Goal: Check status: Check status

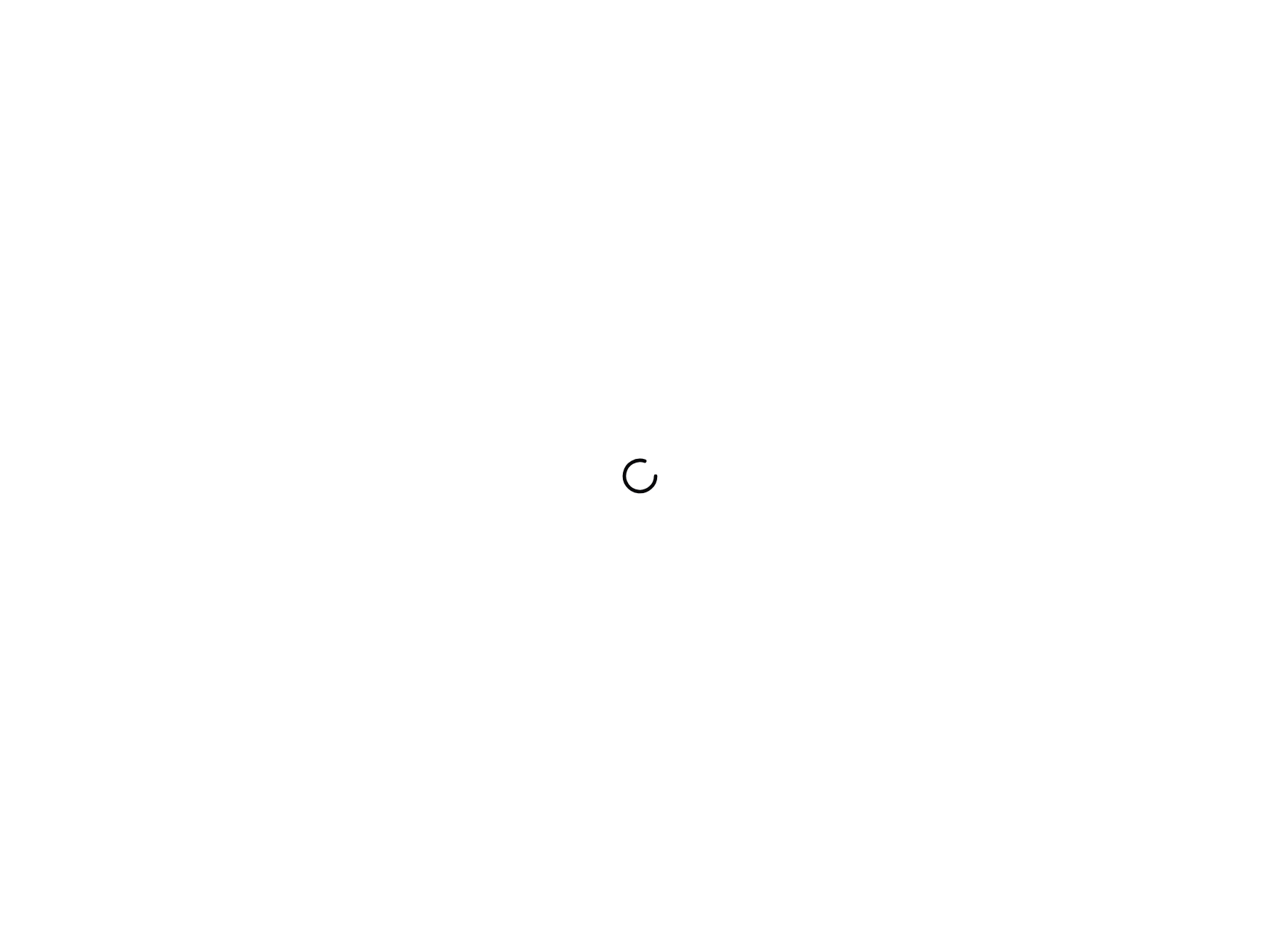
click at [664, 231] on div at bounding box center [640, 476] width 1280 height 952
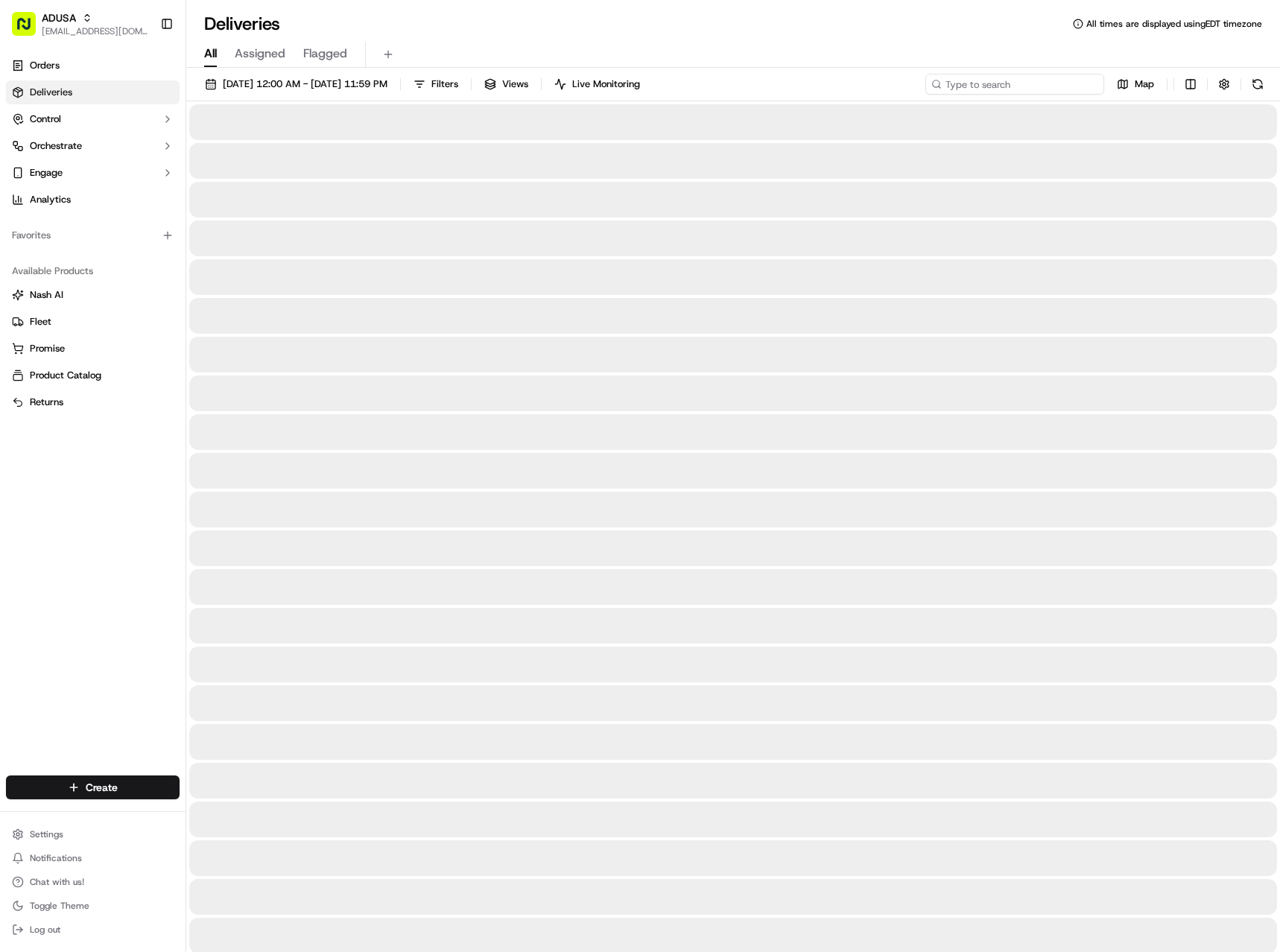
click at [1043, 79] on input at bounding box center [1014, 83] width 179 height 20
paste input "m690628438"
type input "m690628438"
click at [47, 73] on link "Orders" at bounding box center [92, 65] width 173 height 24
click at [52, 64] on span "Orders" at bounding box center [45, 65] width 30 height 13
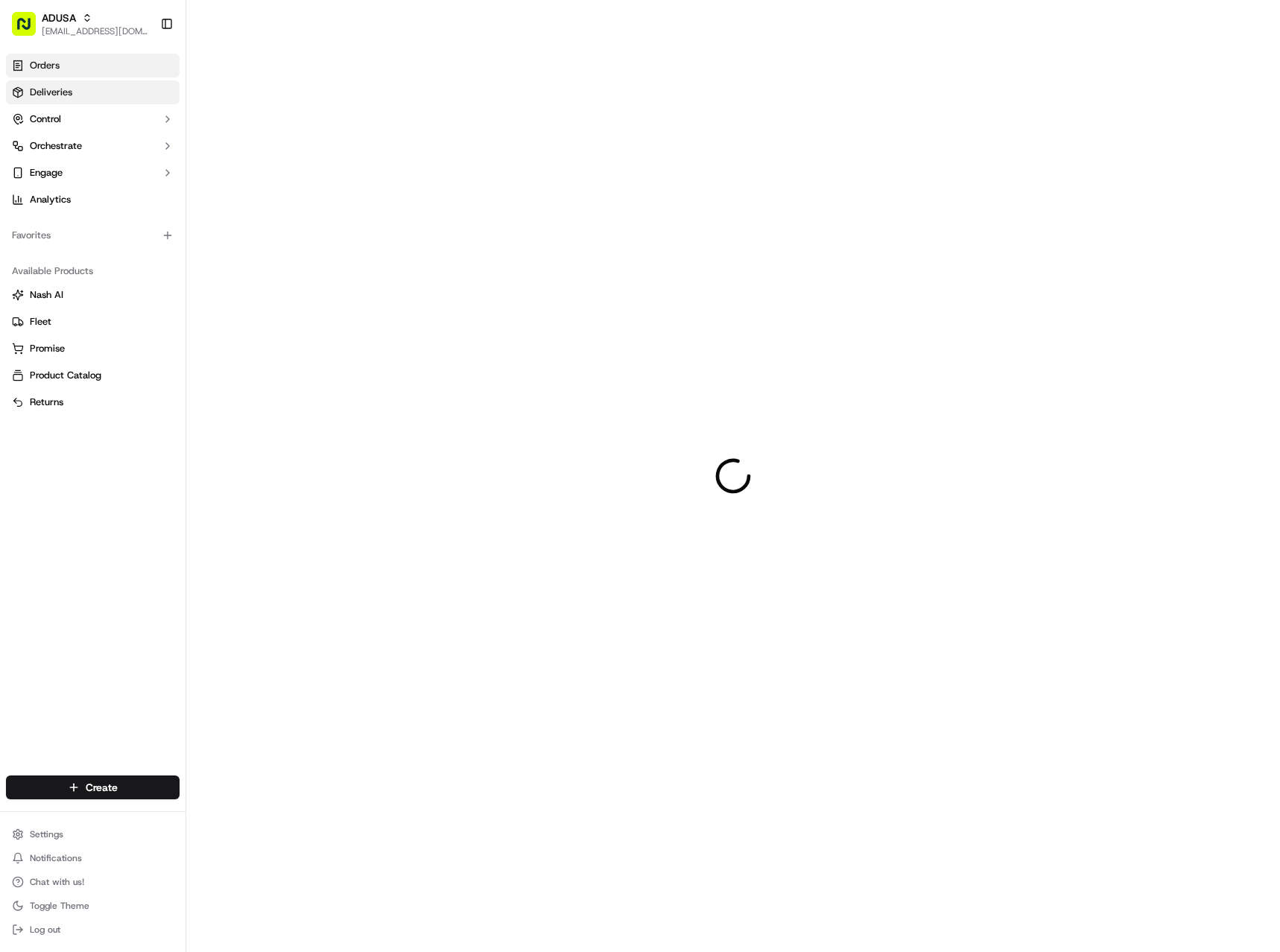
click at [49, 84] on link "Deliveries" at bounding box center [92, 92] width 173 height 24
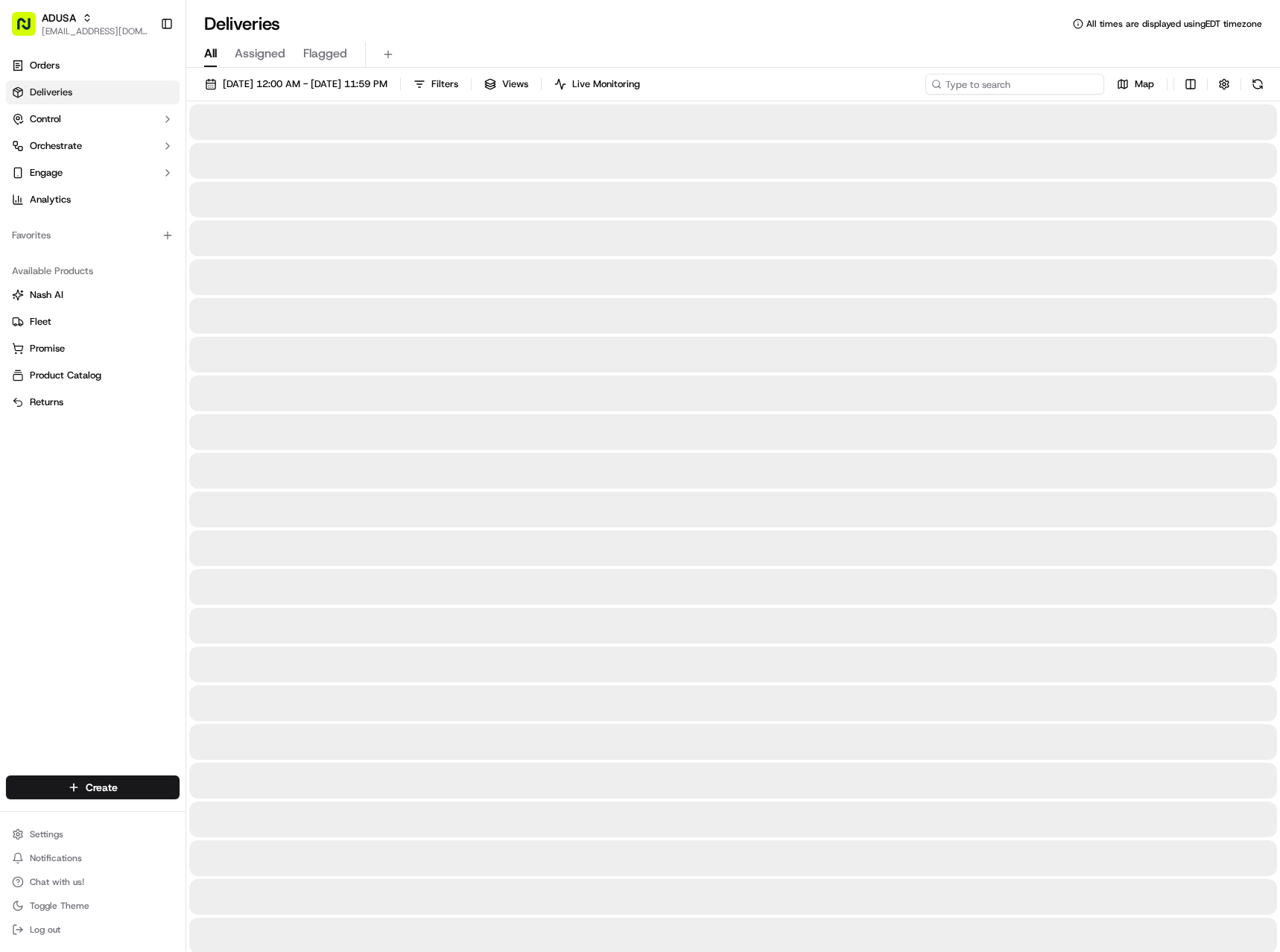
click at [1045, 79] on input at bounding box center [1014, 83] width 179 height 20
paste input "m690628438"
type input "m690628438"
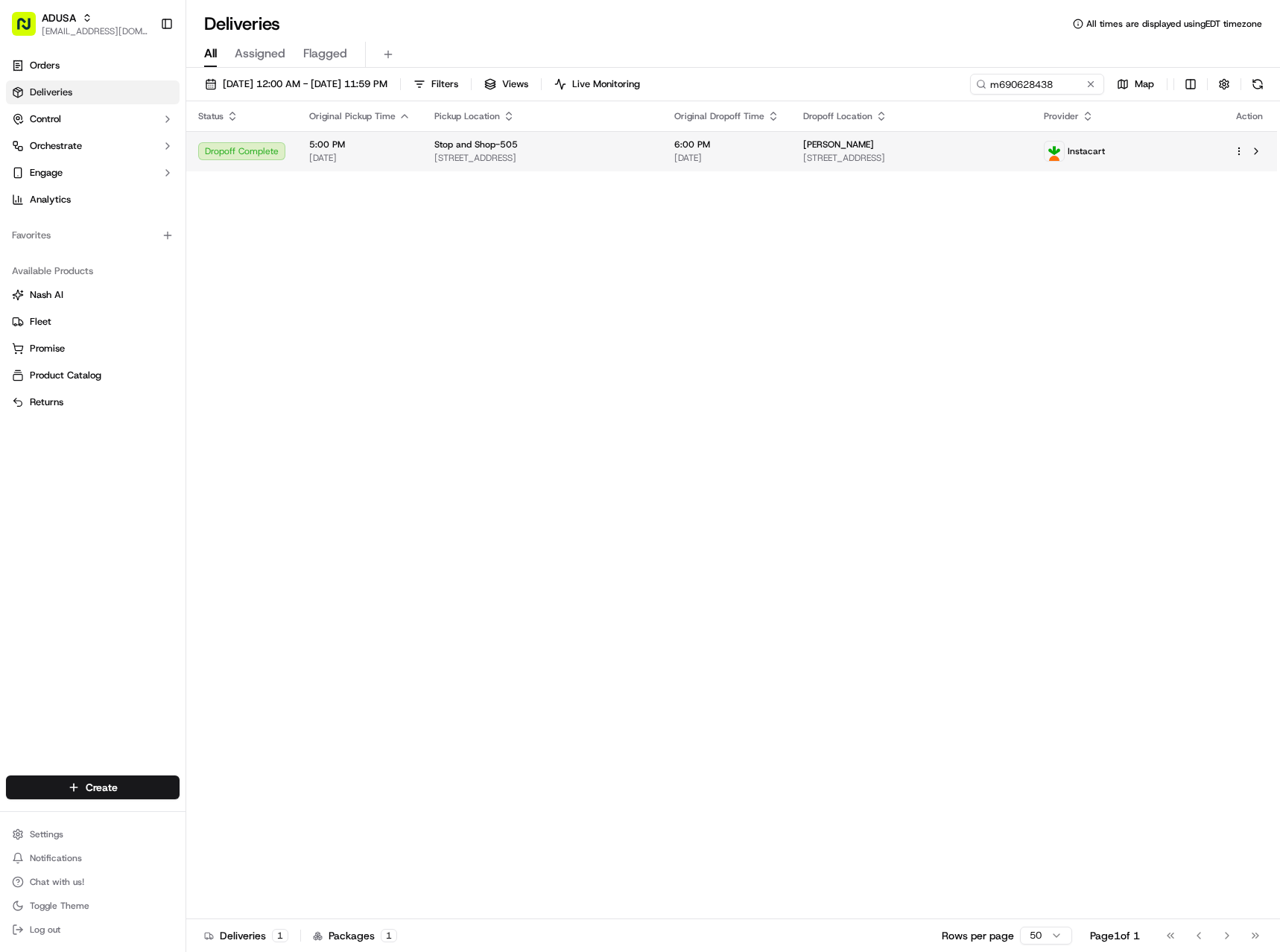
click at [546, 149] on div "Stop and Shop-505" at bounding box center [542, 144] width 216 height 12
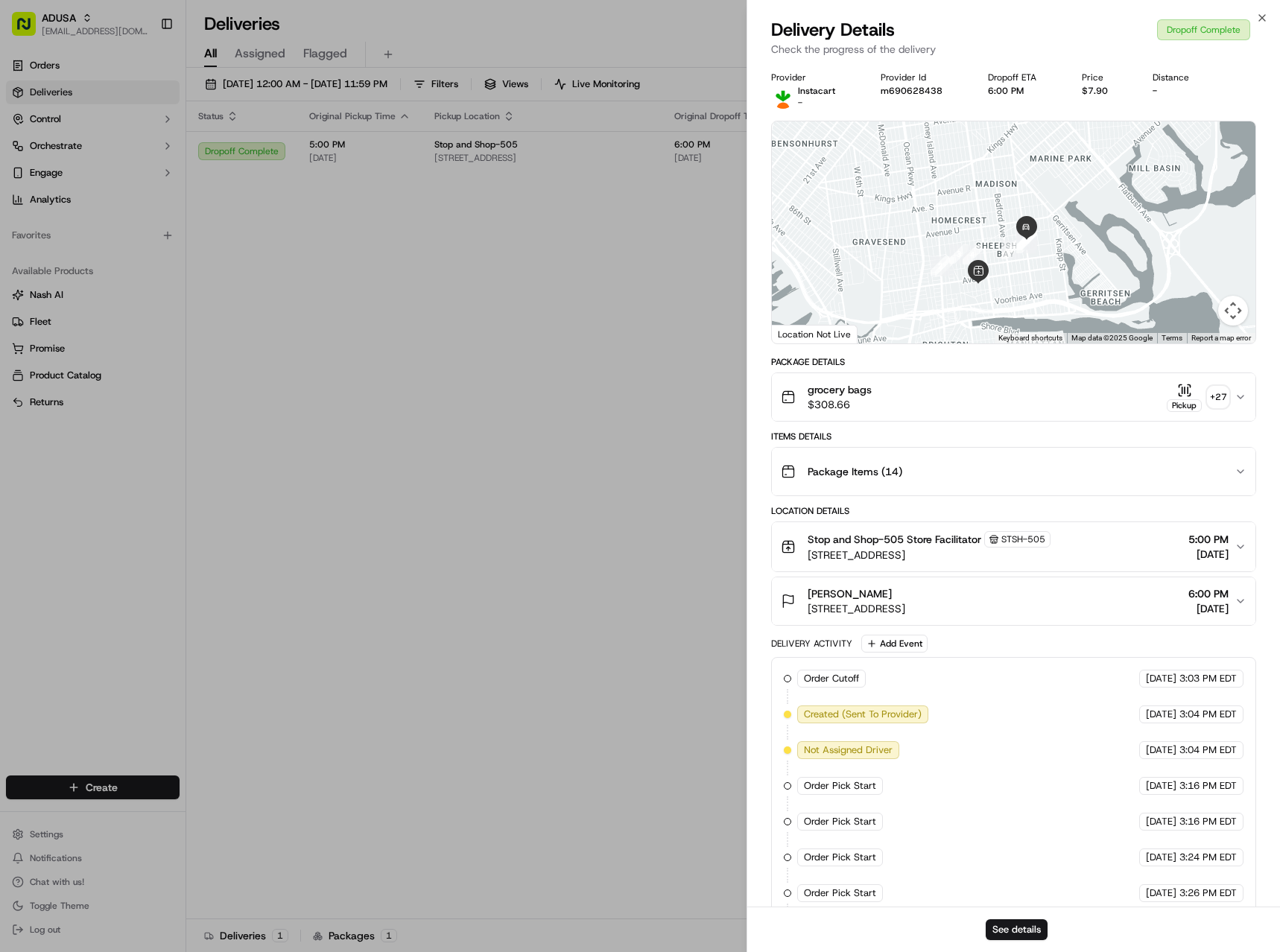
click at [1186, 395] on icon "button" at bounding box center [1184, 390] width 15 height 15
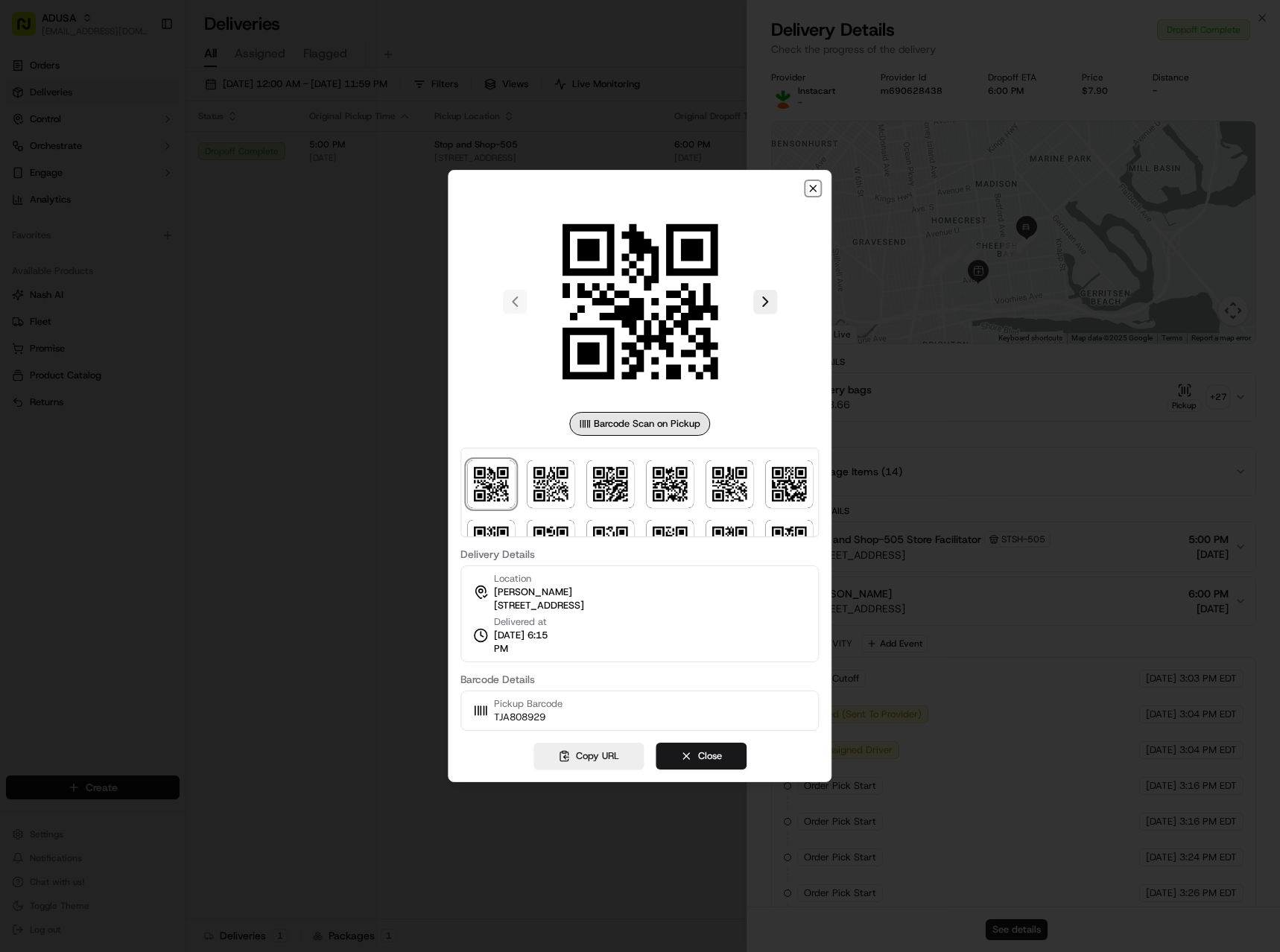
click at [815, 183] on icon "button" at bounding box center [813, 188] width 12 height 12
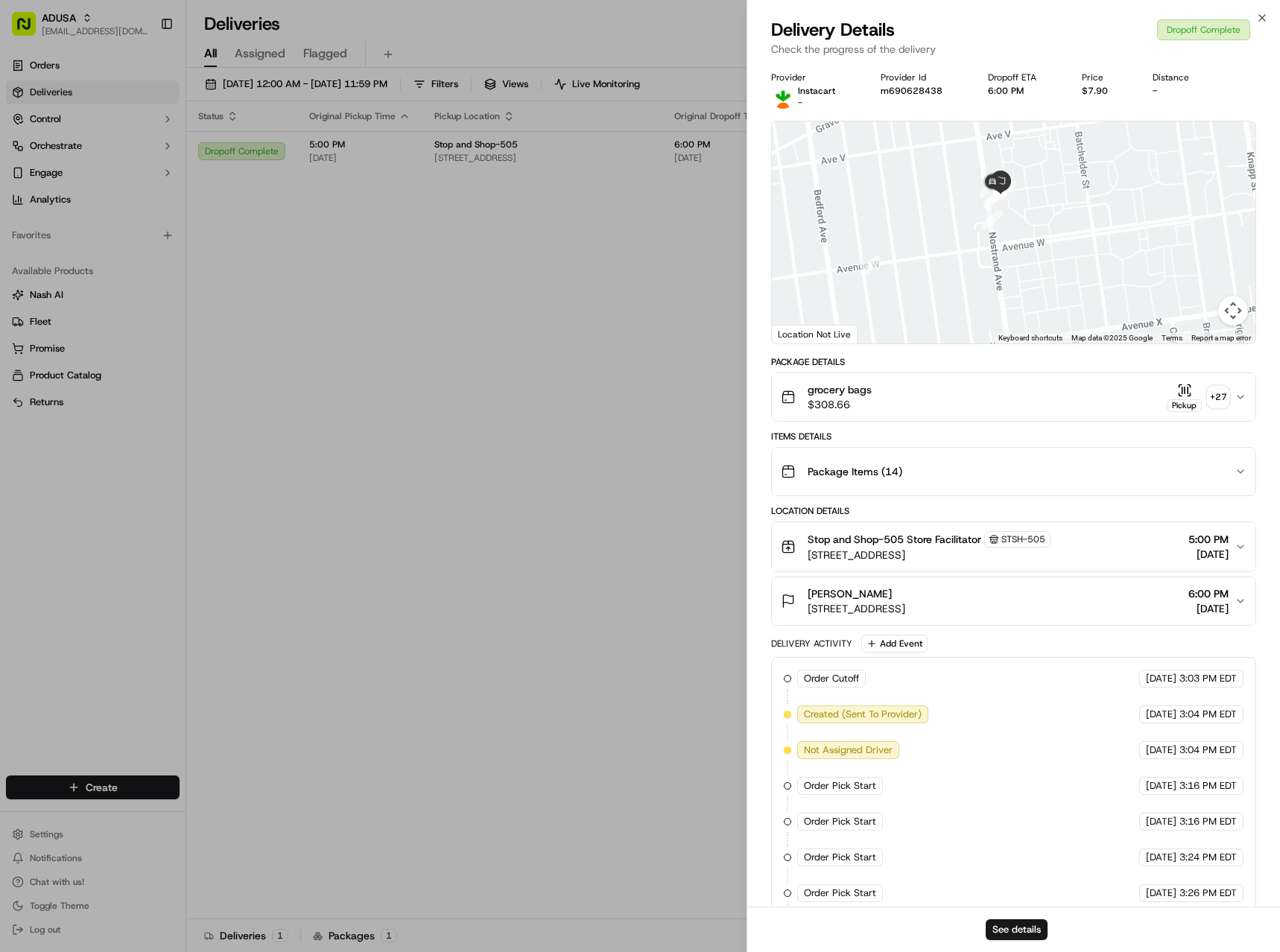
drag, startPoint x: 956, startPoint y: 236, endPoint x: 987, endPoint y: 296, distance: 67.5
click at [987, 296] on div at bounding box center [1014, 233] width 483 height 222
drag, startPoint x: 1117, startPoint y: 229, endPoint x: 1109, endPoint y: 302, distance: 73.4
click at [1117, 305] on div at bounding box center [1014, 233] width 483 height 222
drag, startPoint x: 1109, startPoint y: 225, endPoint x: 1131, endPoint y: 216, distance: 23.8
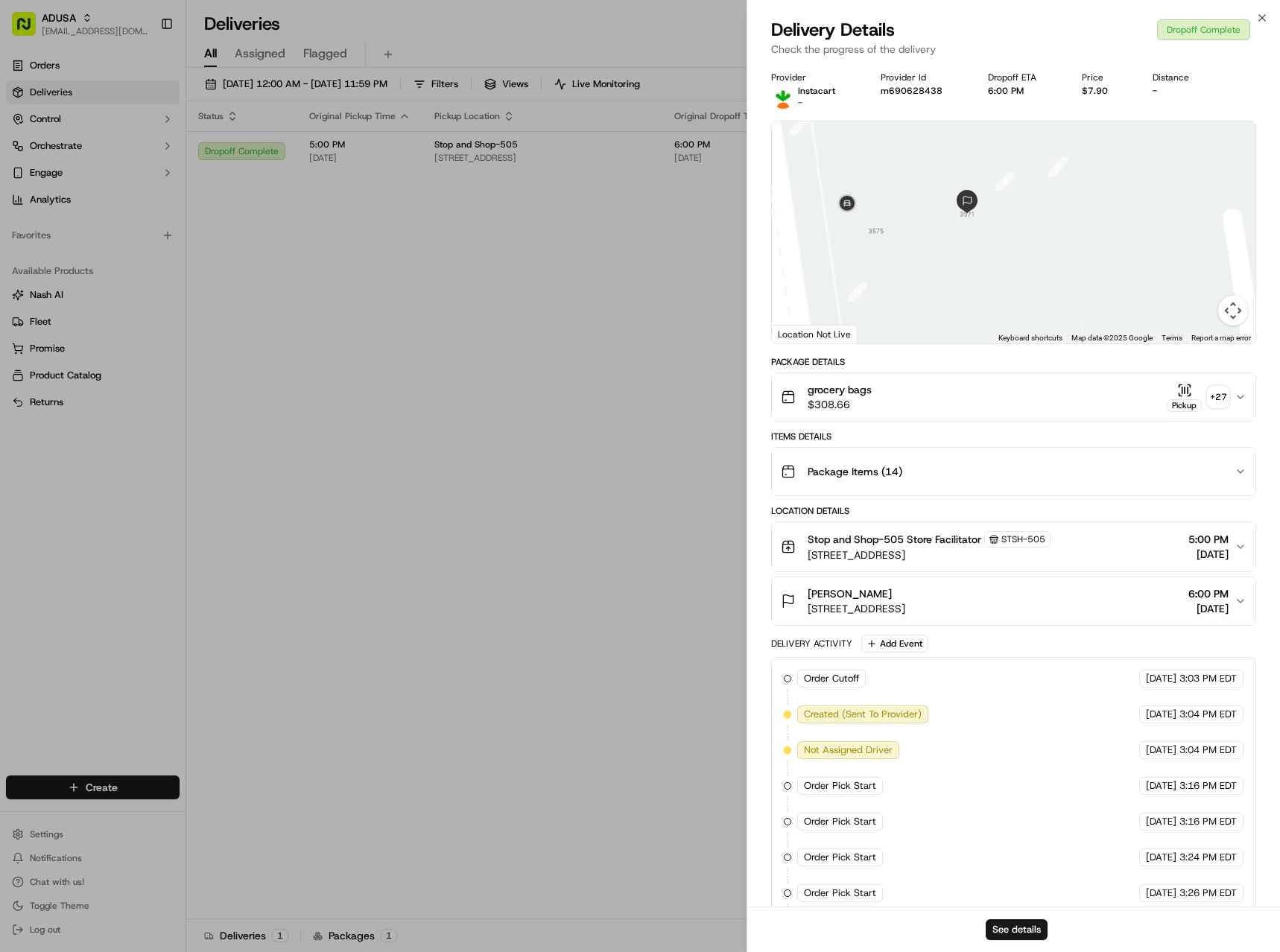
click at [1131, 216] on div at bounding box center [1014, 233] width 483 height 222
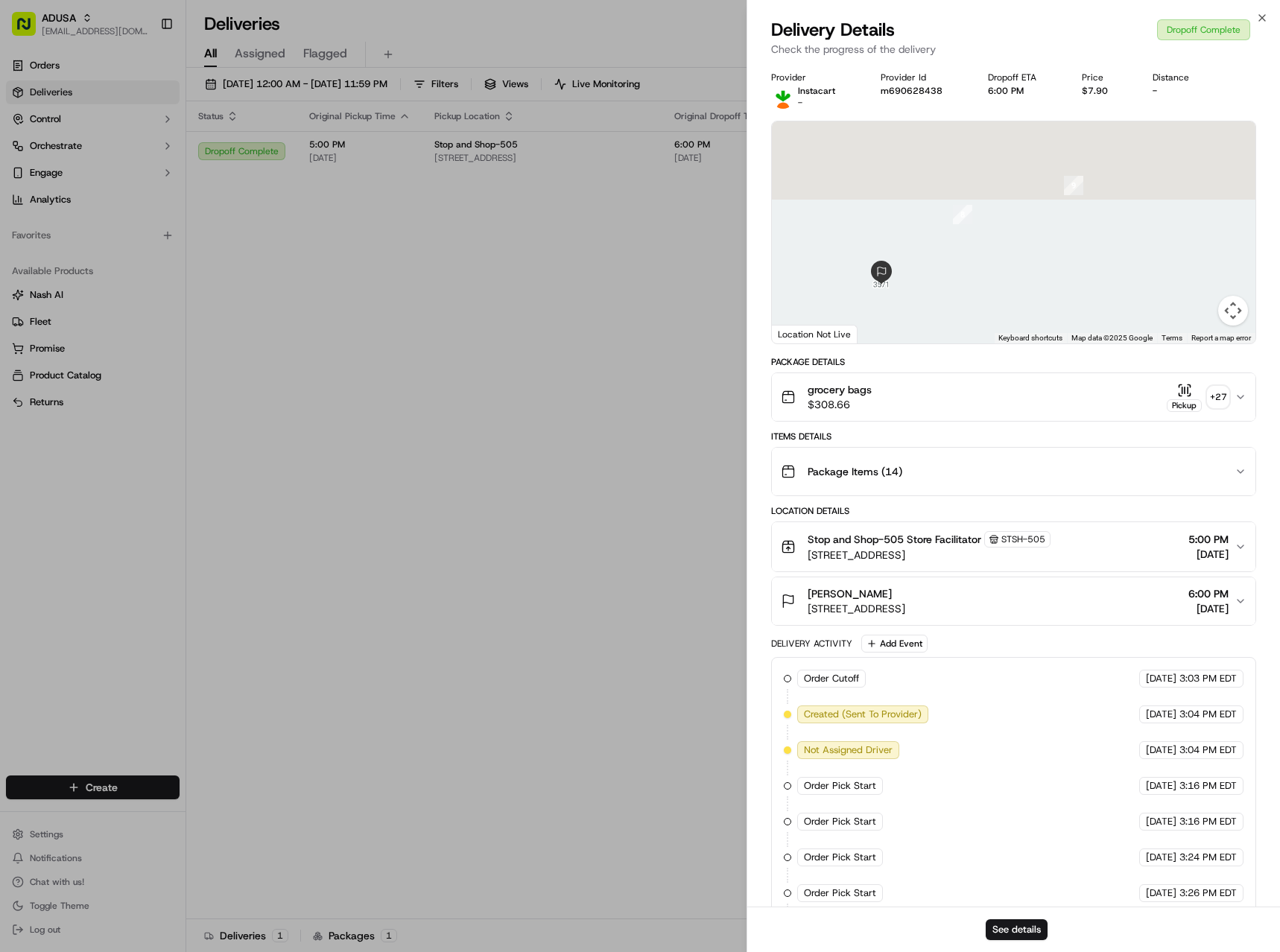
drag, startPoint x: 966, startPoint y: 163, endPoint x: 1010, endPoint y: 298, distance: 142.0
click at [1010, 298] on div at bounding box center [1014, 233] width 483 height 222
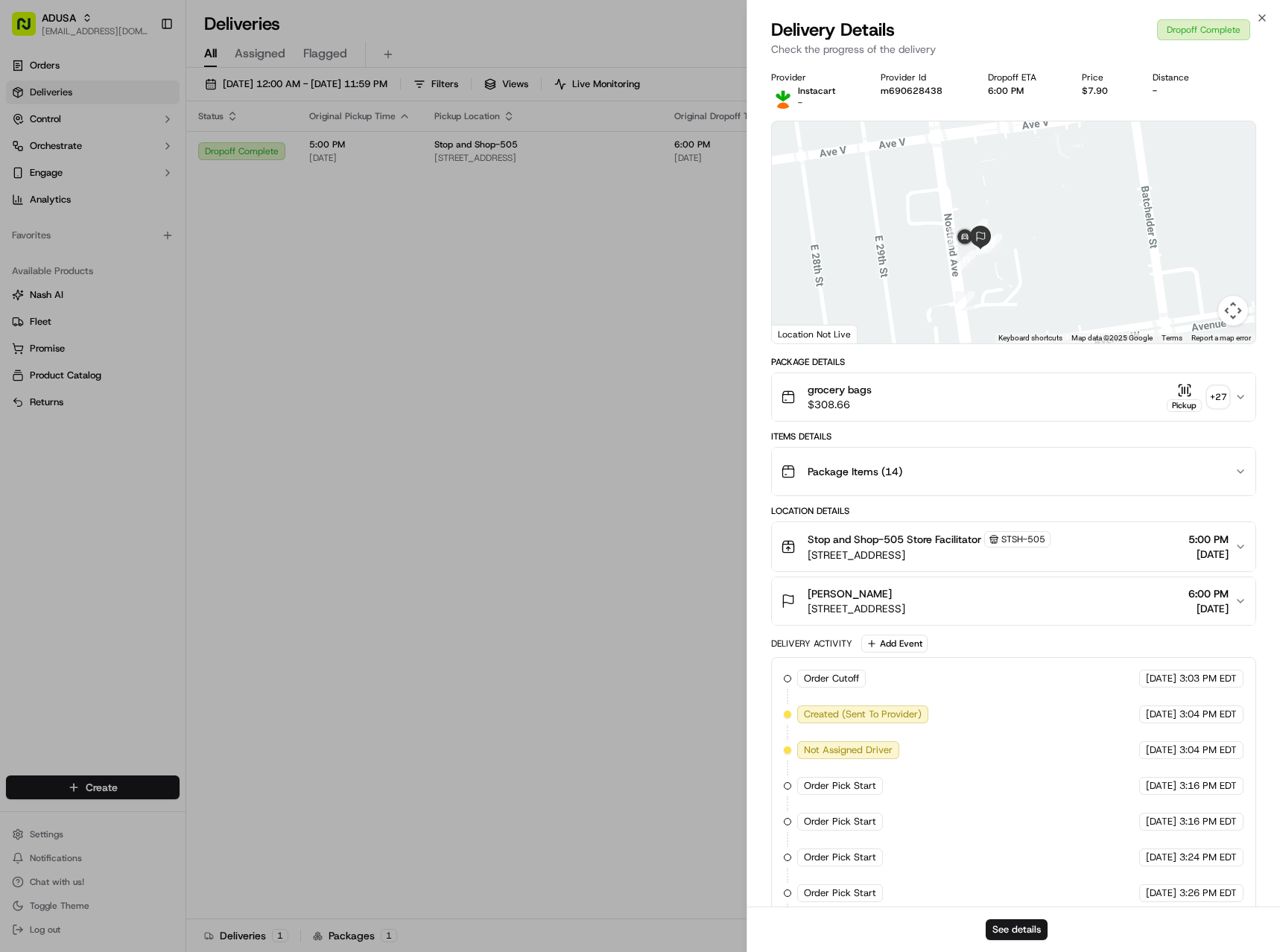
drag, startPoint x: 902, startPoint y: 192, endPoint x: 897, endPoint y: 258, distance: 66.2
click at [897, 258] on div at bounding box center [1014, 233] width 483 height 222
click at [895, 207] on div at bounding box center [1014, 233] width 483 height 222
